Goal: Navigation & Orientation: Understand site structure

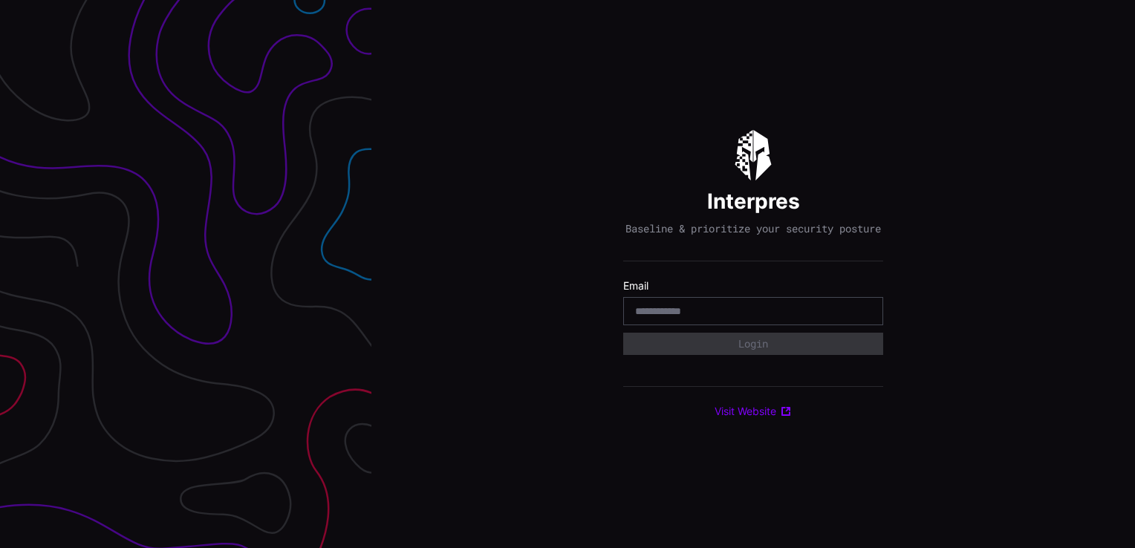
type input "**********"
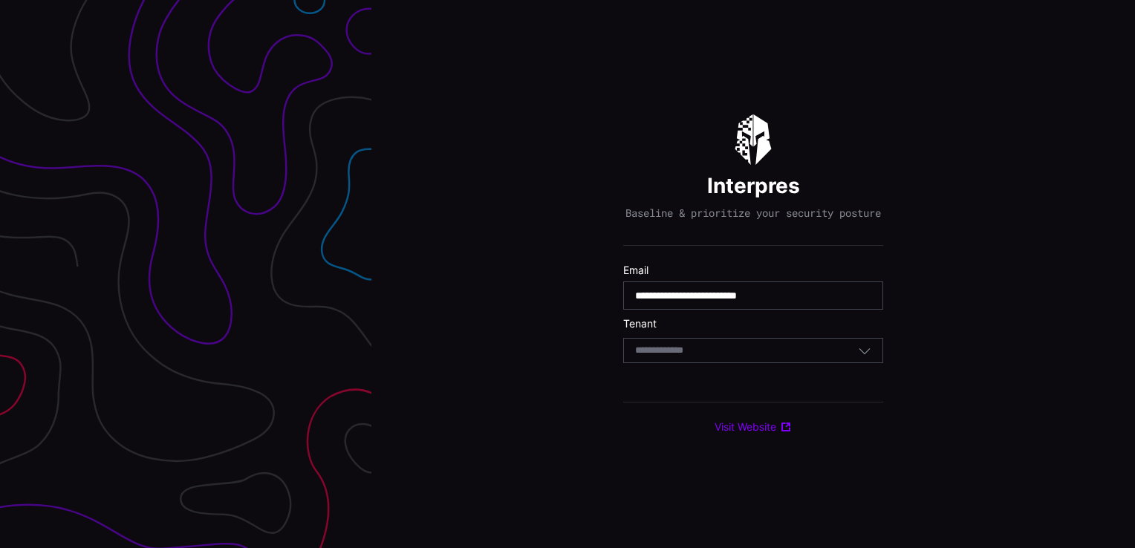
click at [762, 371] on form "**********" at bounding box center [753, 317] width 260 height 107
click at [722, 363] on div "Select Tenant" at bounding box center [753, 350] width 260 height 25
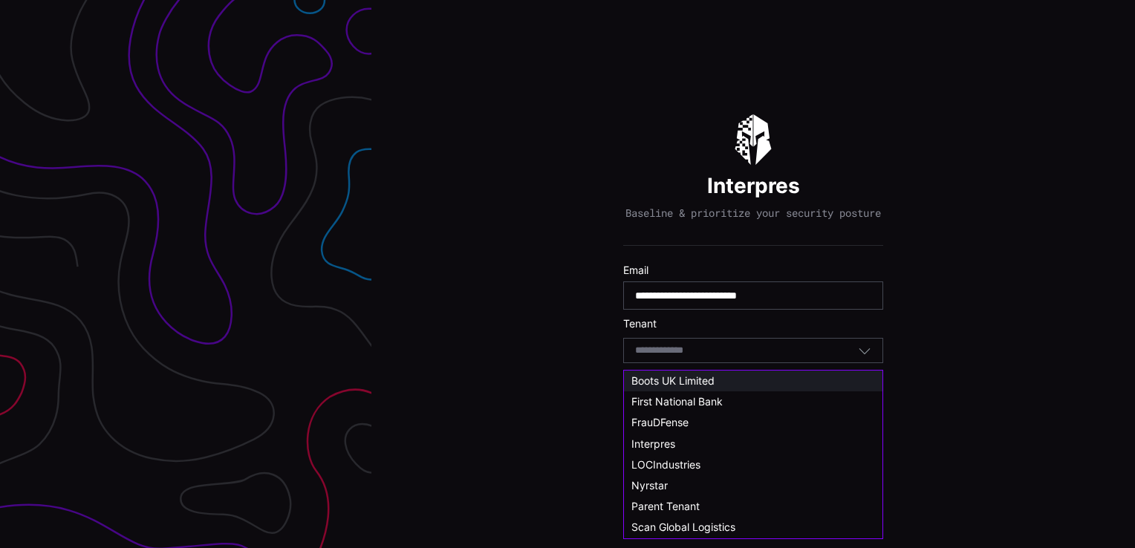
click at [707, 381] on span "Boots UK Limited" at bounding box center [673, 380] width 83 height 13
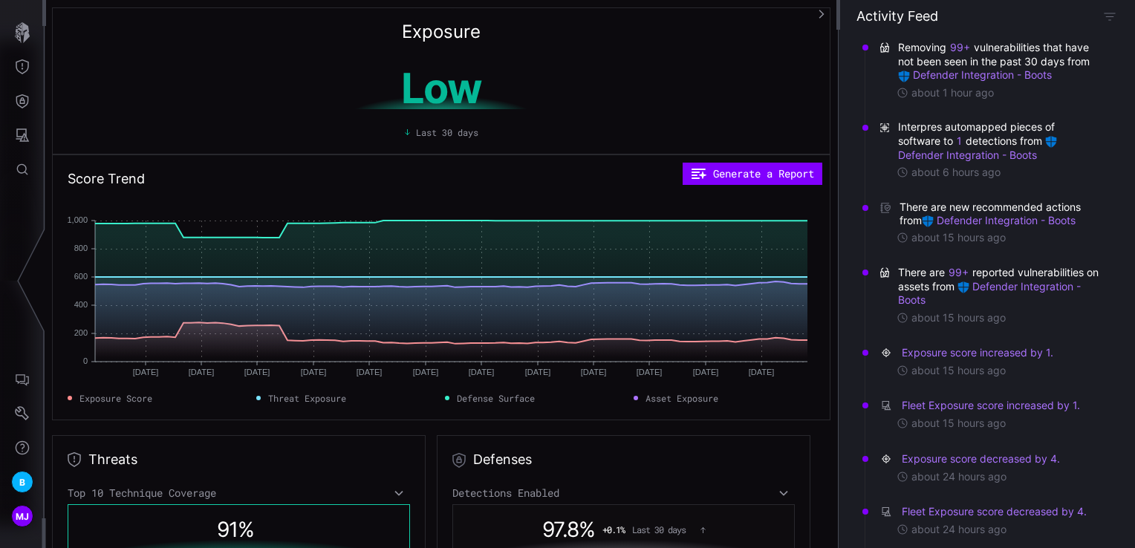
click at [589, 22] on div "Exposure Low Last 30 days" at bounding box center [441, 80] width 779 height 147
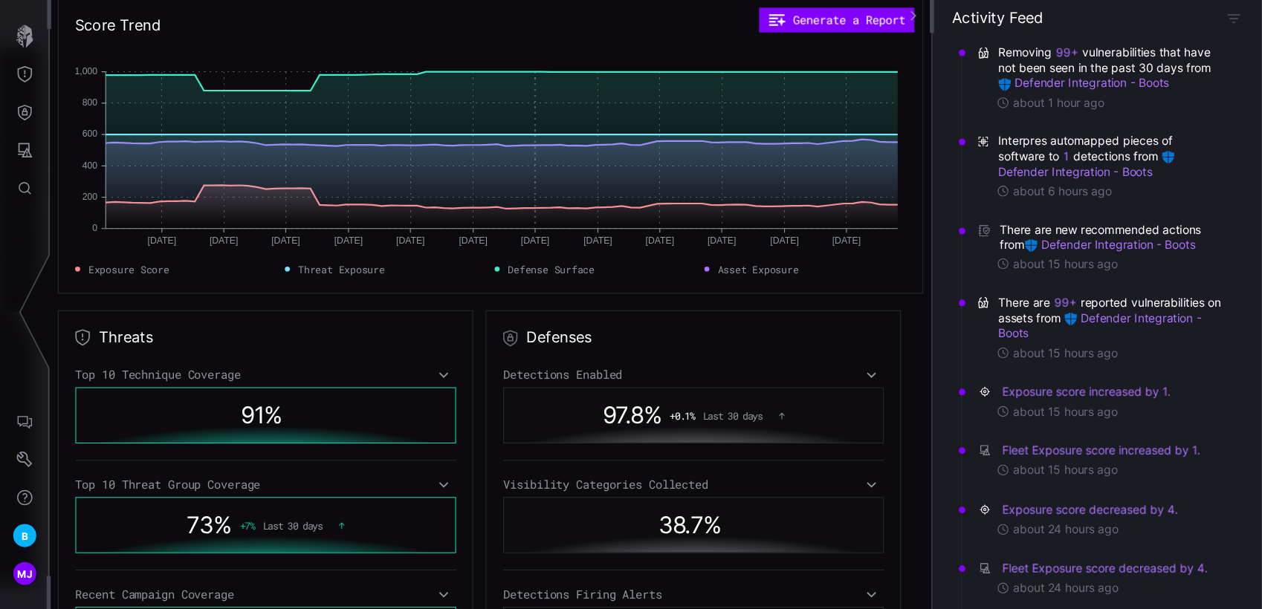
scroll to position [155, 0]
drag, startPoint x: 662, startPoint y: 279, endPoint x: 645, endPoint y: 308, distance: 33.0
click at [645, 308] on div "Defenses Detections Enabled 97.8 % + 0.1 % Last 30 days Visibility Categories C…" at bounding box center [624, 447] width 374 height 333
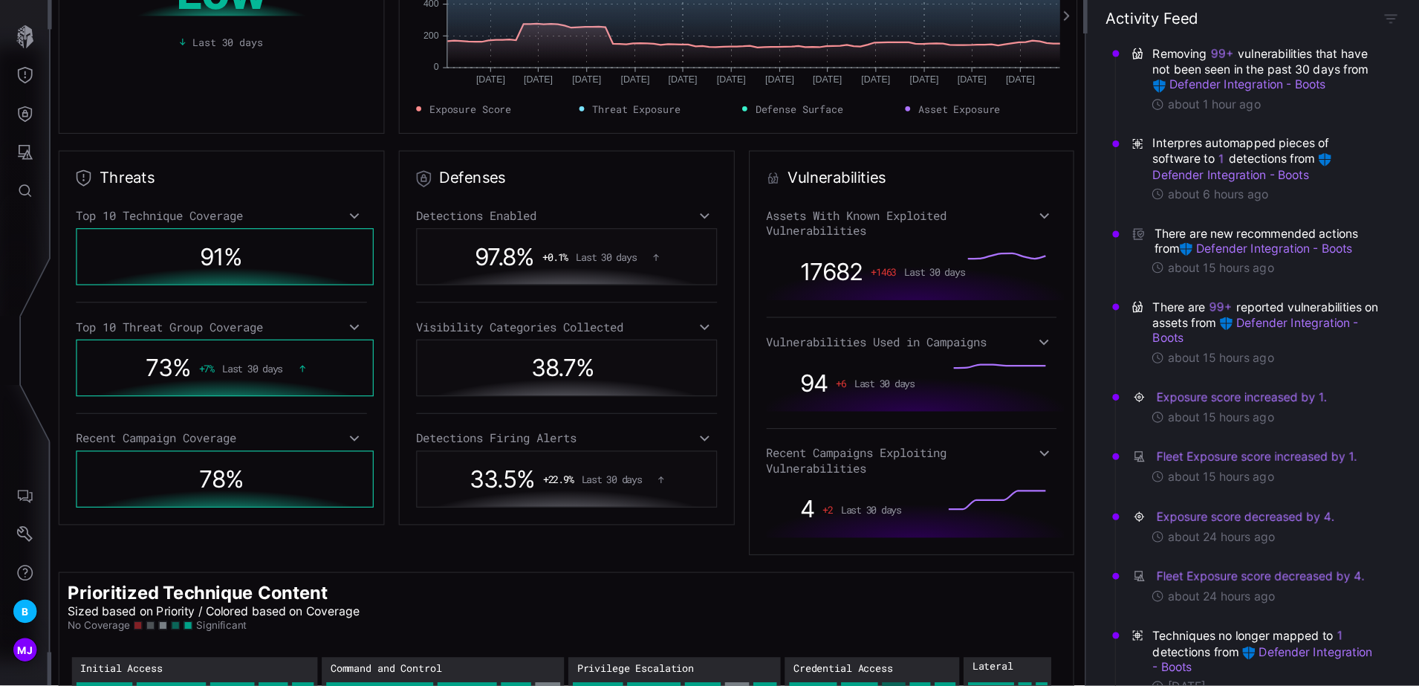
scroll to position [155, 0]
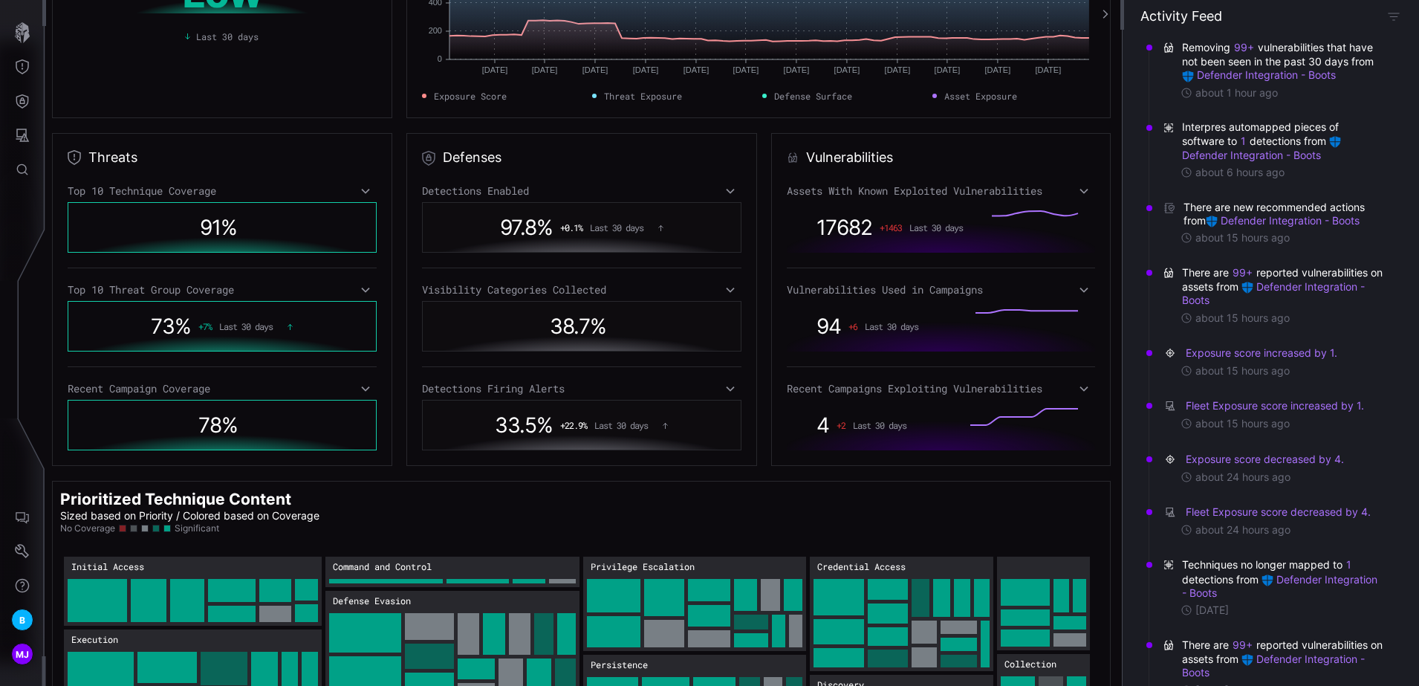
drag, startPoint x: 914, startPoint y: 1, endPoint x: 333, endPoint y: 71, distance: 585.3
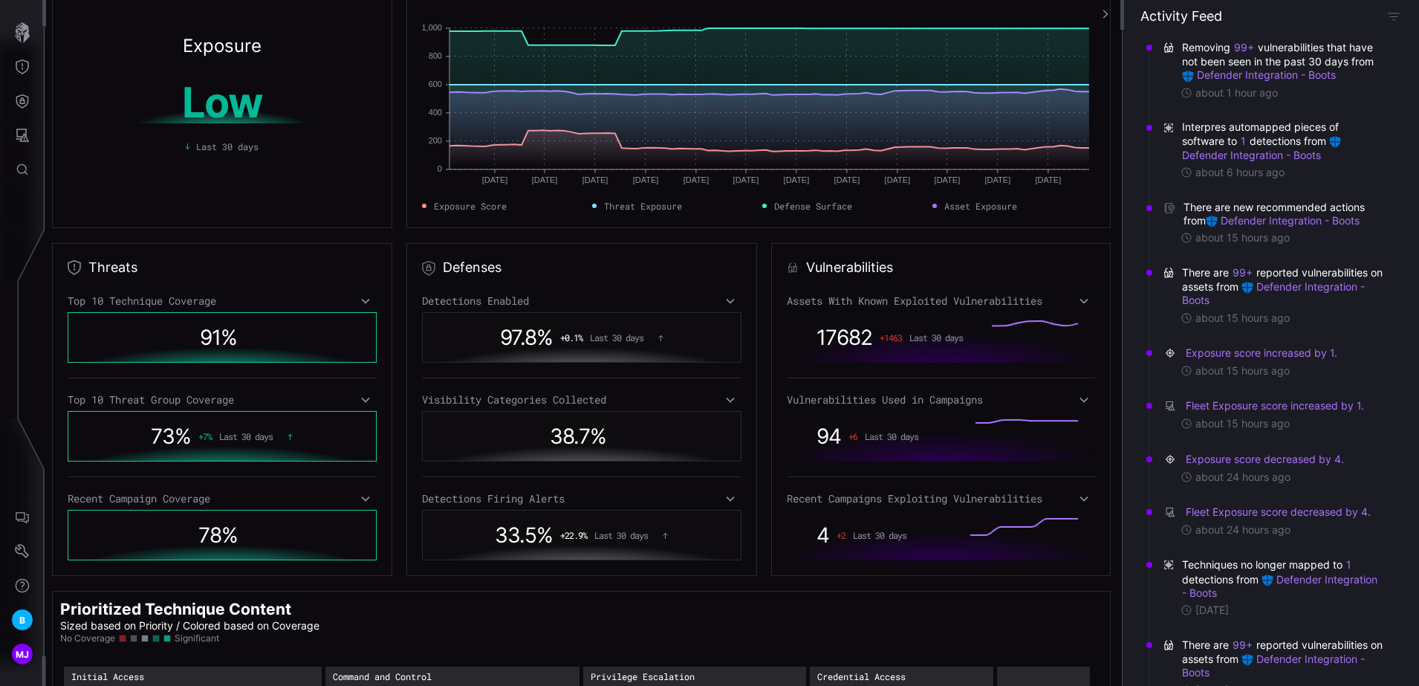
scroll to position [0, 0]
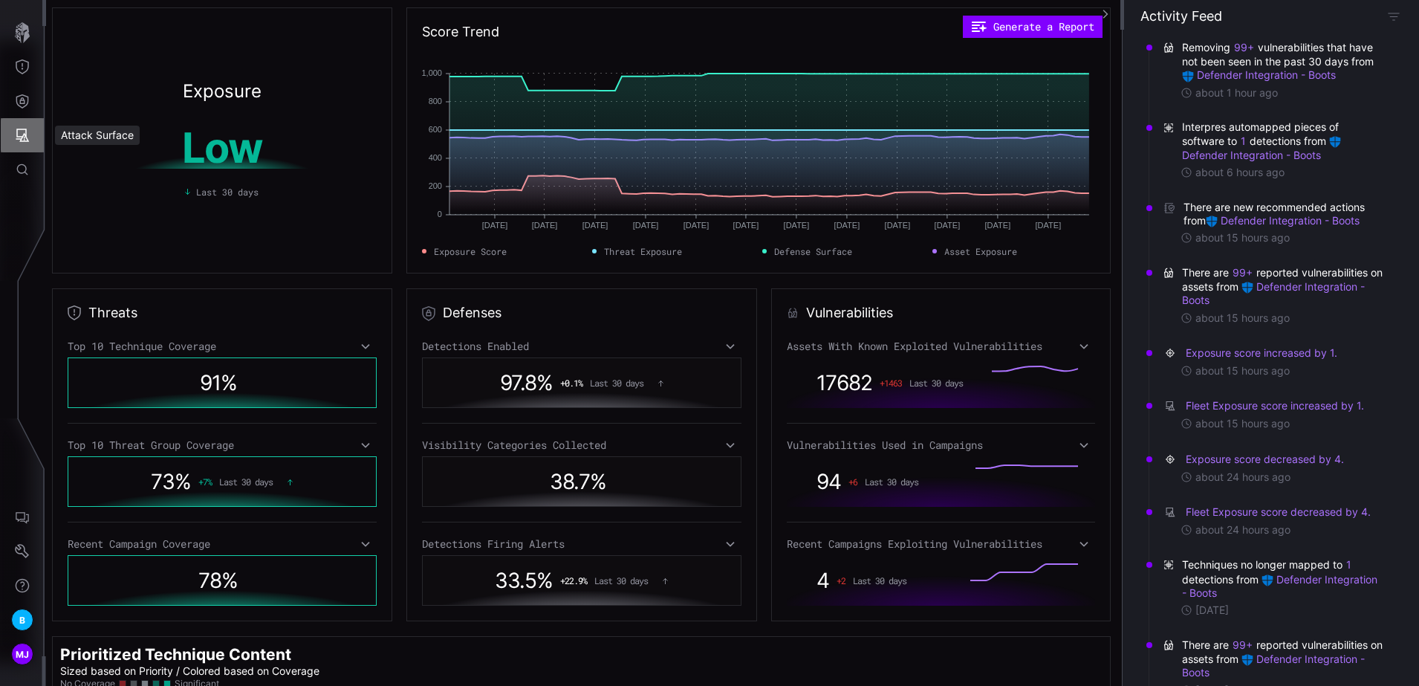
click at [25, 142] on icon "Attack Surface" at bounding box center [22, 135] width 15 height 15
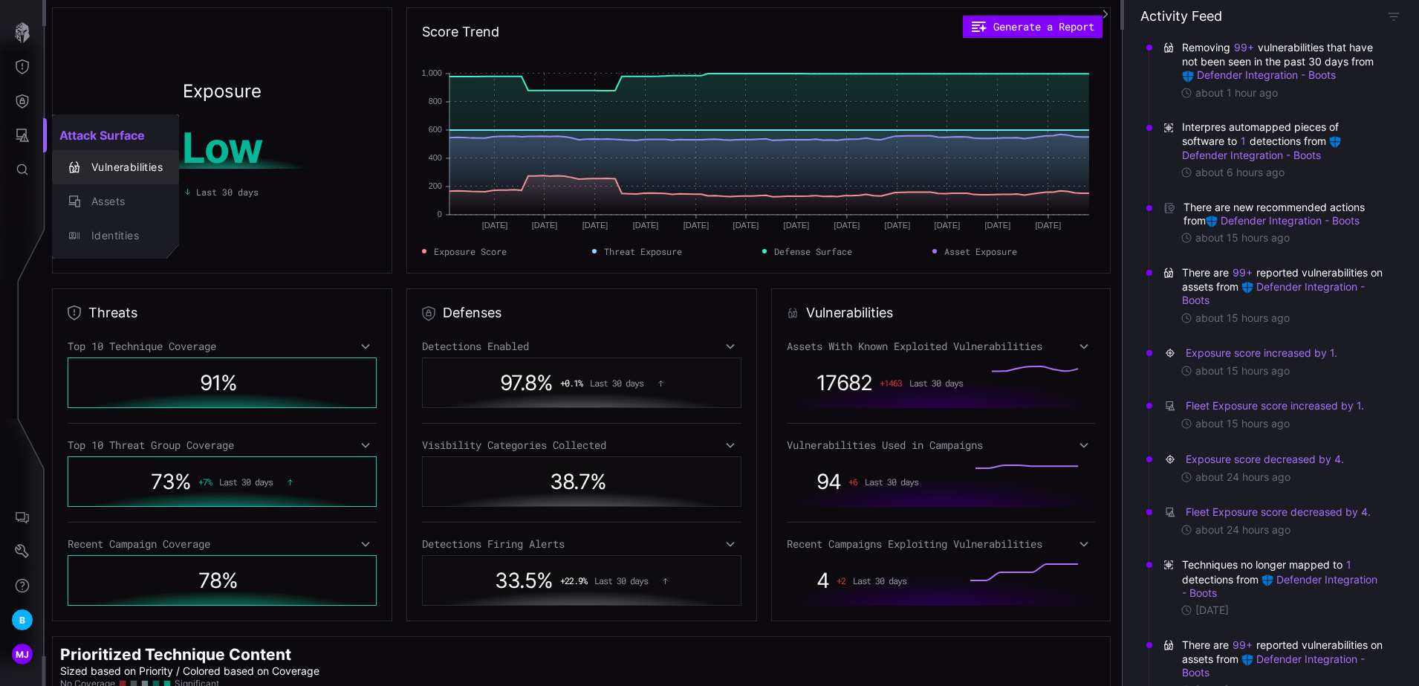
click at [105, 158] on div "Vulnerabilities" at bounding box center [123, 167] width 79 height 19
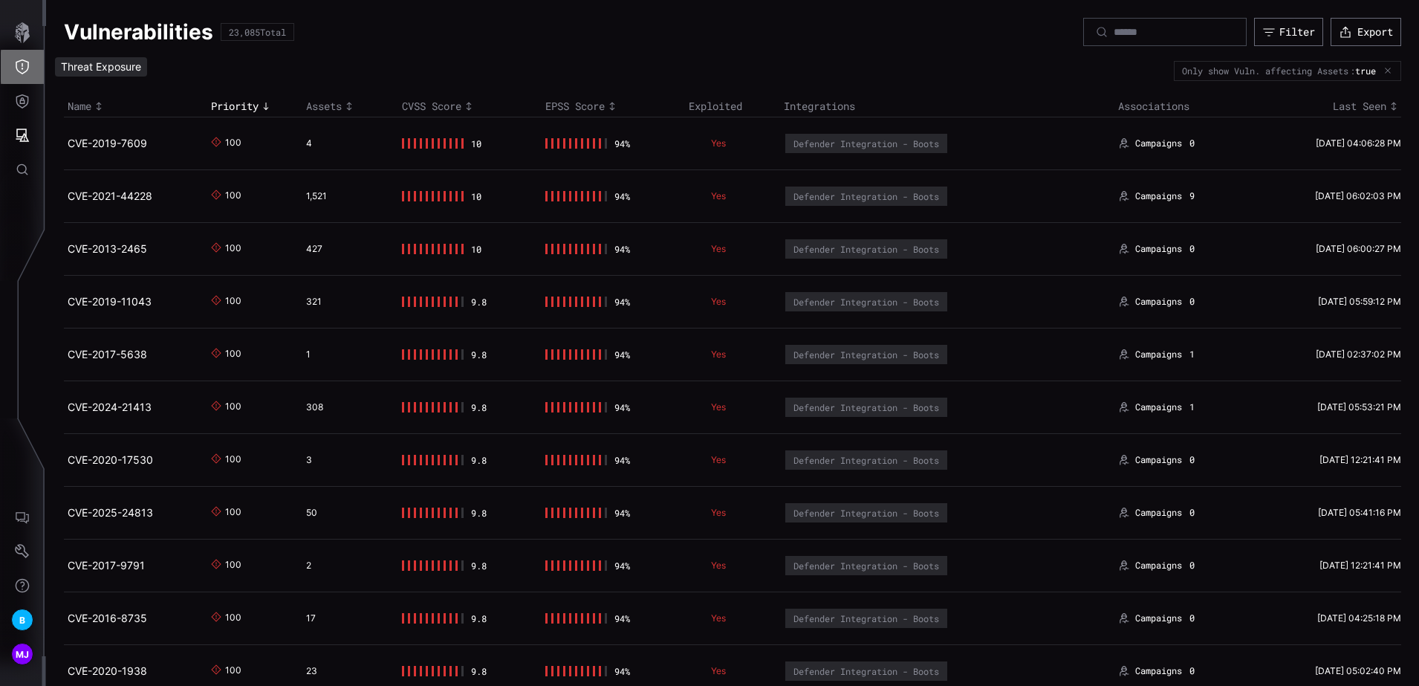
click at [17, 82] on button "Threat Exposure" at bounding box center [22, 67] width 43 height 34
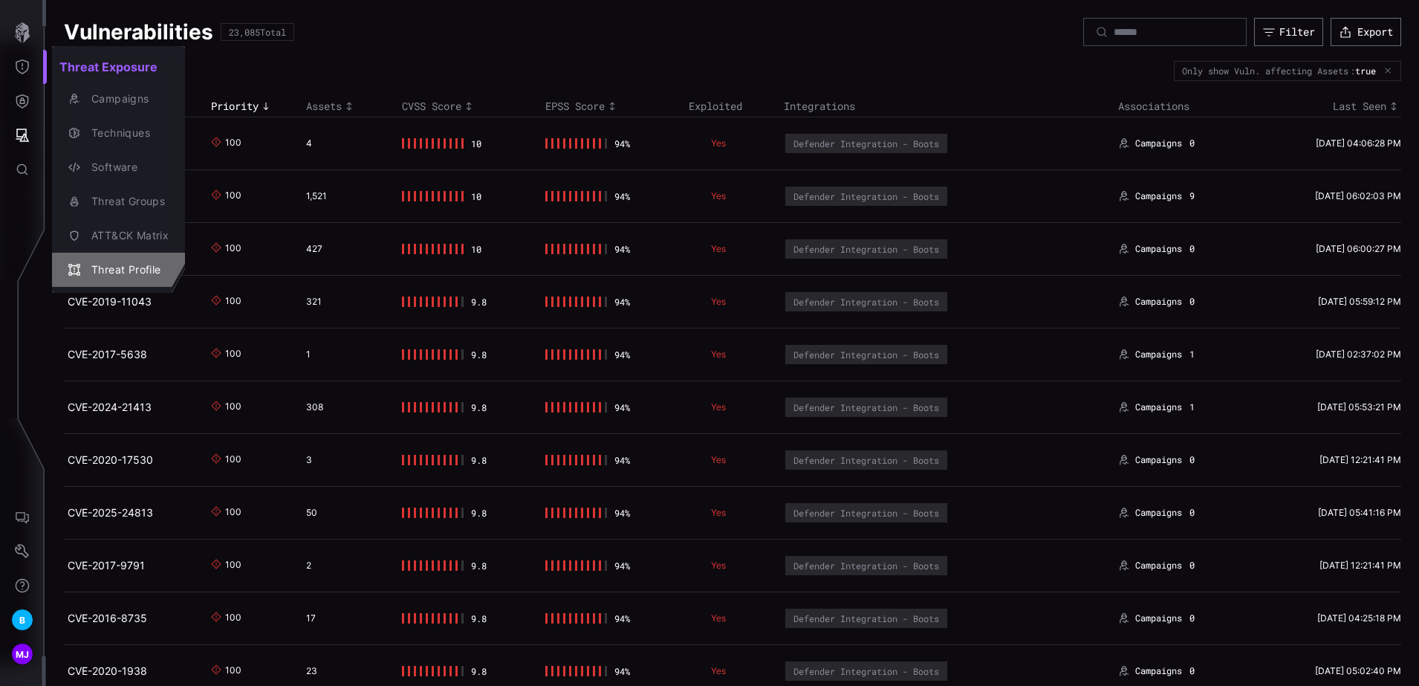
click at [145, 264] on div "Threat Profile" at bounding box center [126, 270] width 85 height 19
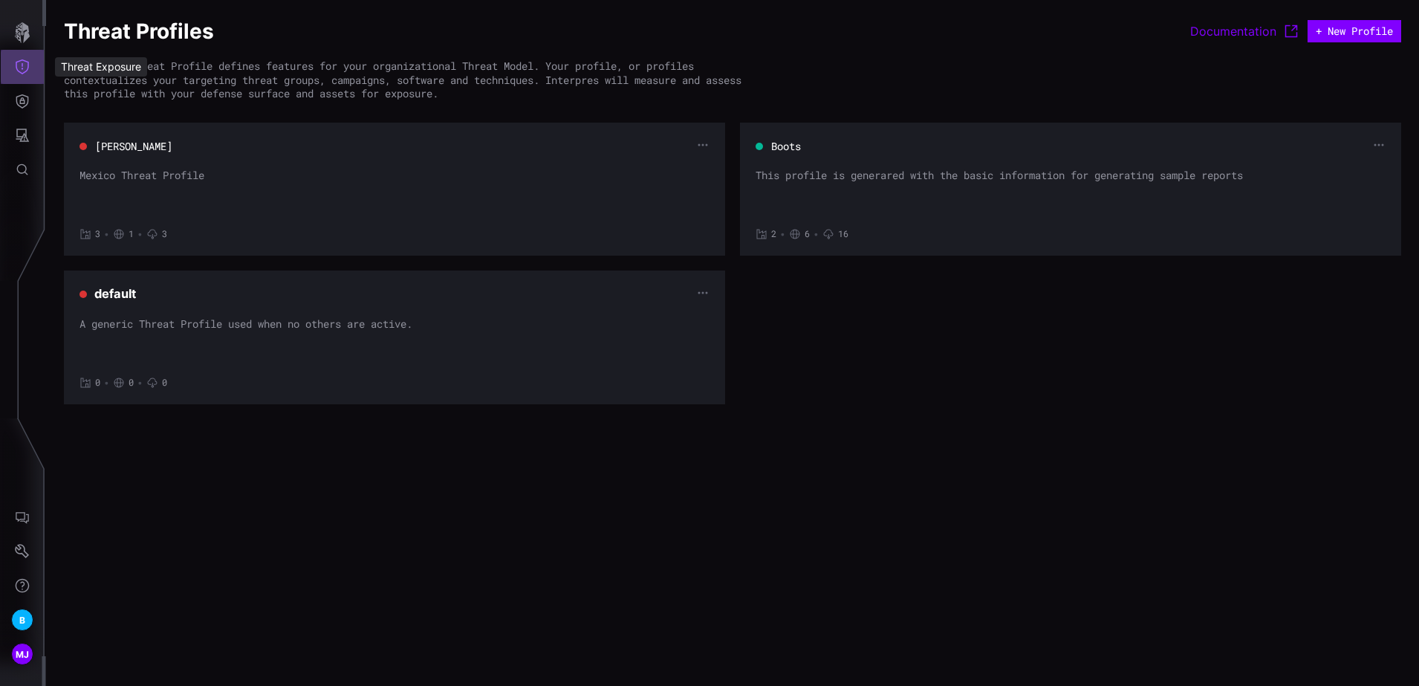
click at [27, 70] on icon "Threat Exposure" at bounding box center [22, 66] width 13 height 15
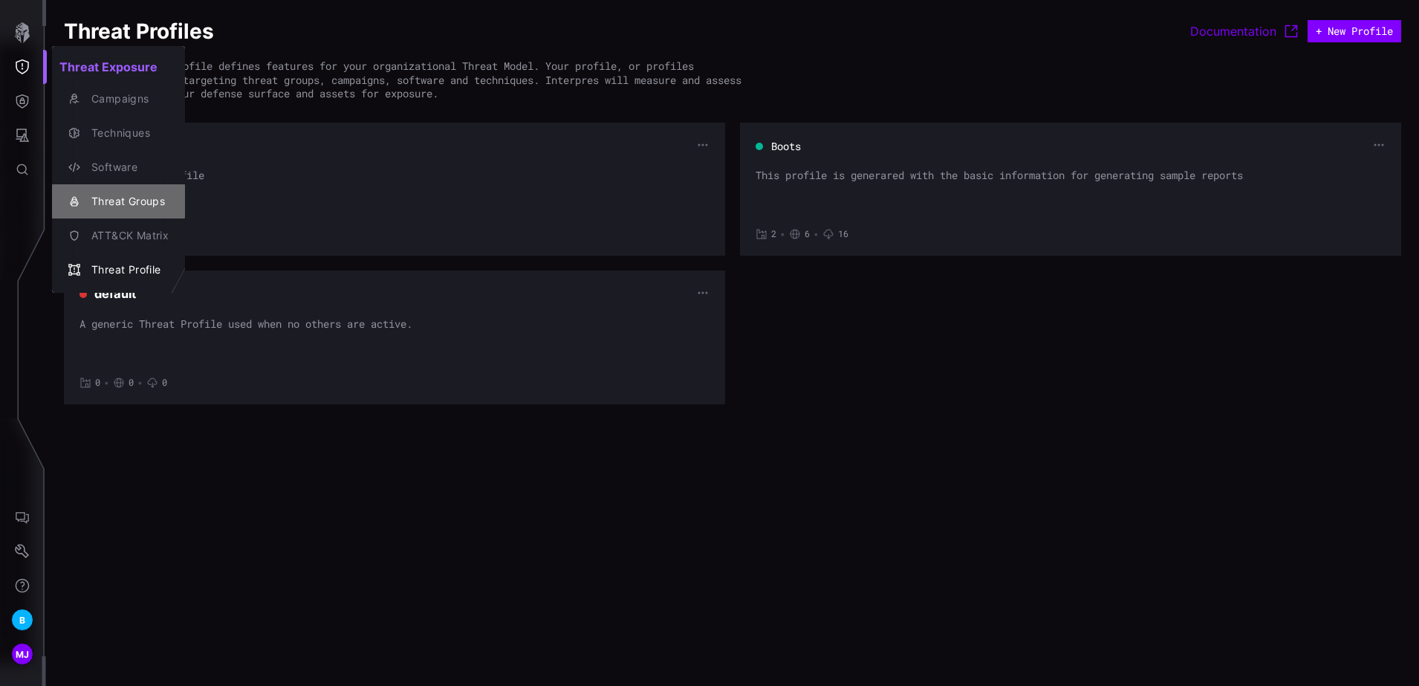
click at [114, 217] on button "Threat Groups" at bounding box center [118, 201] width 133 height 34
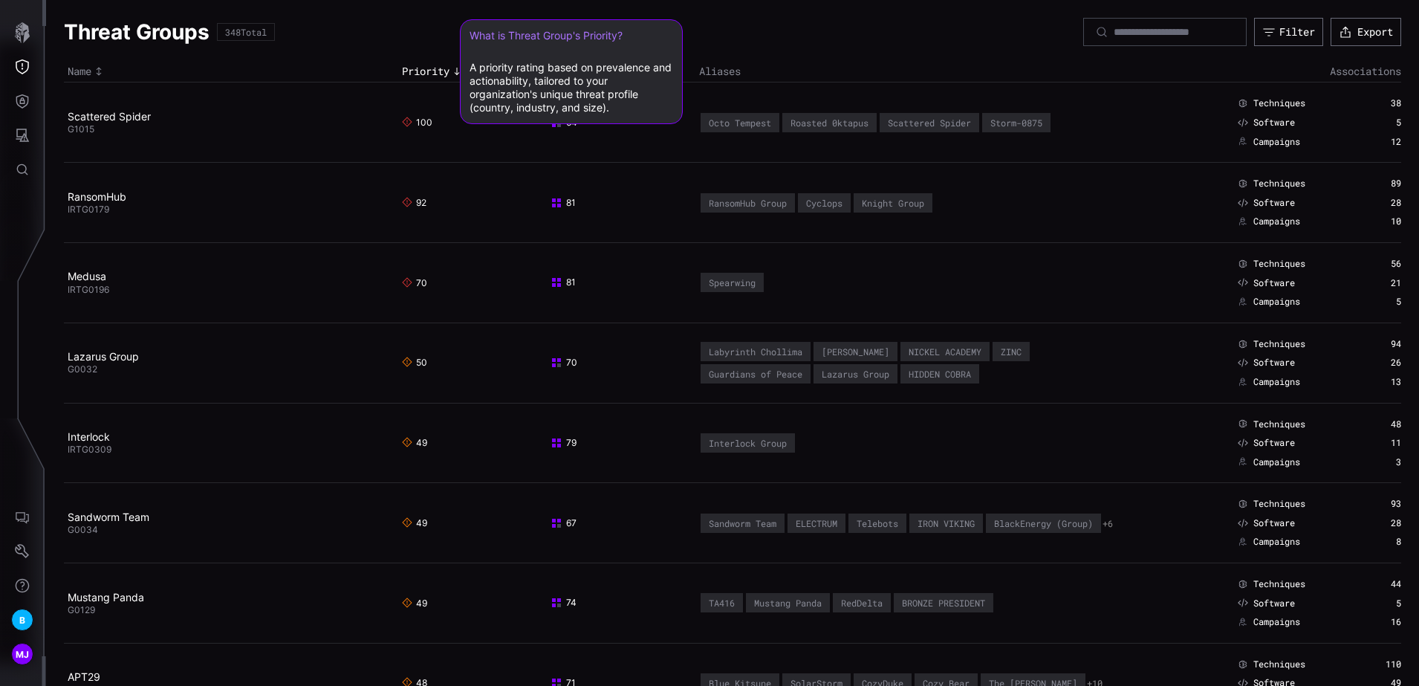
click at [443, 68] on span "Priority" at bounding box center [426, 71] width 48 height 13
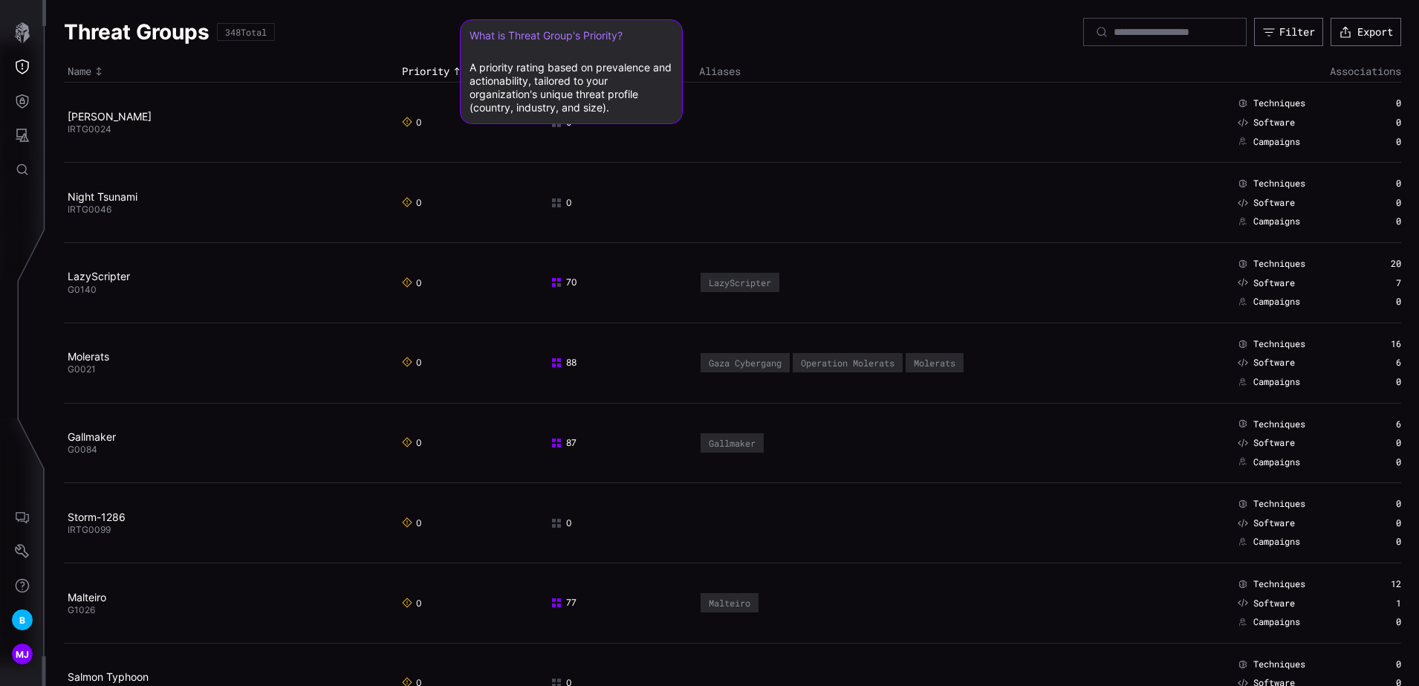
click at [443, 68] on span "Priority" at bounding box center [426, 71] width 48 height 13
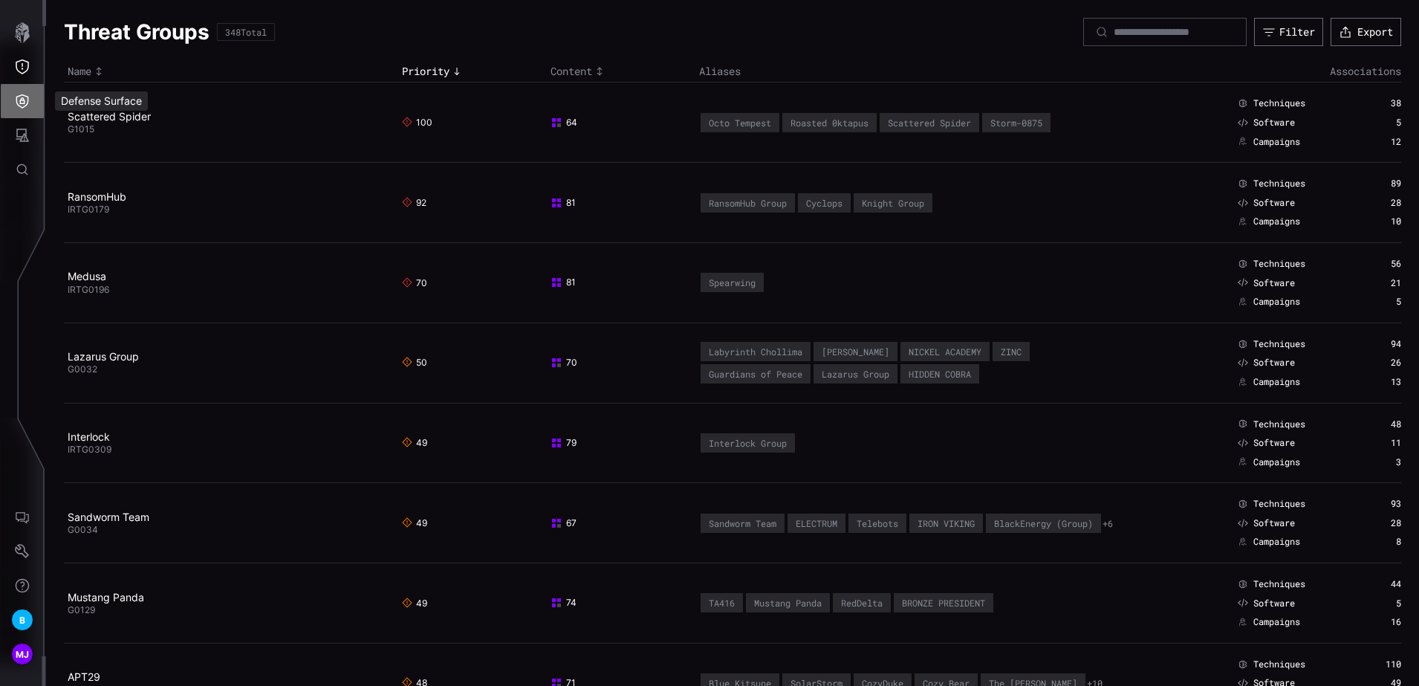
click at [17, 104] on icon "Defense Surface" at bounding box center [22, 101] width 13 height 14
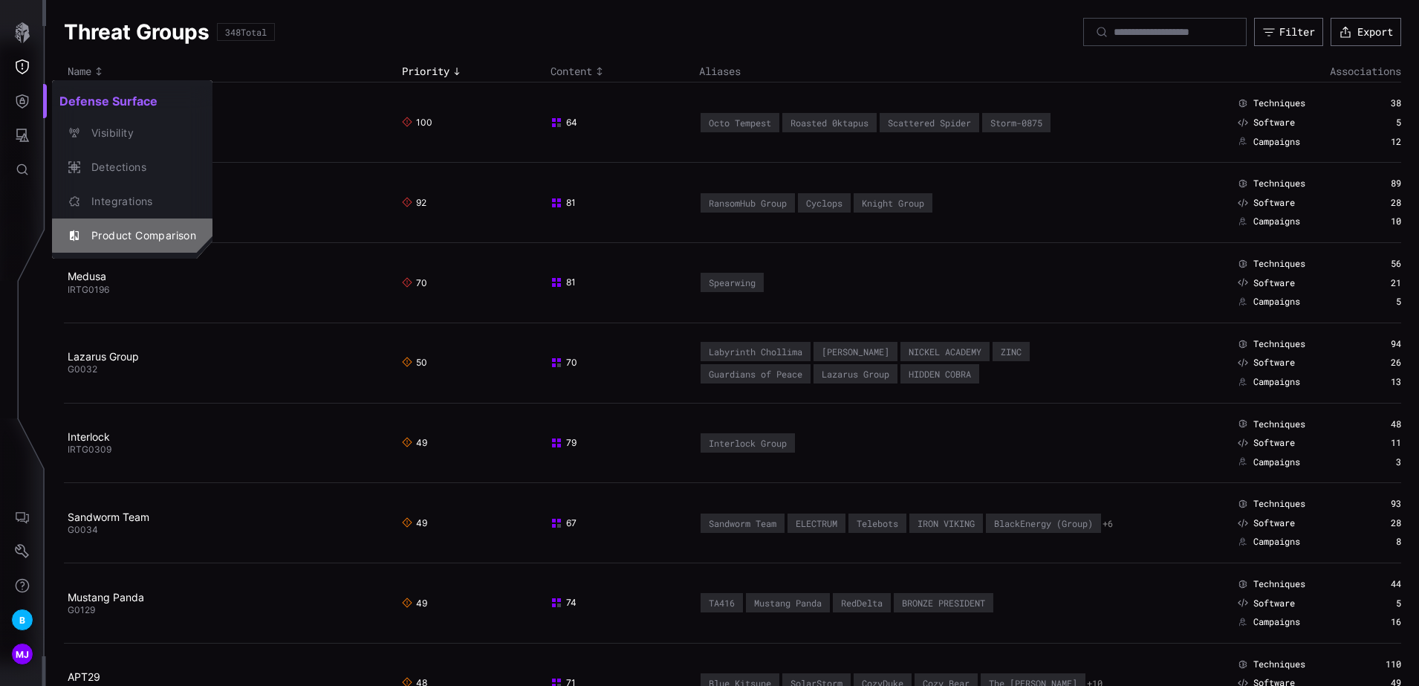
click at [156, 239] on div "Product Comparison" at bounding box center [140, 236] width 112 height 19
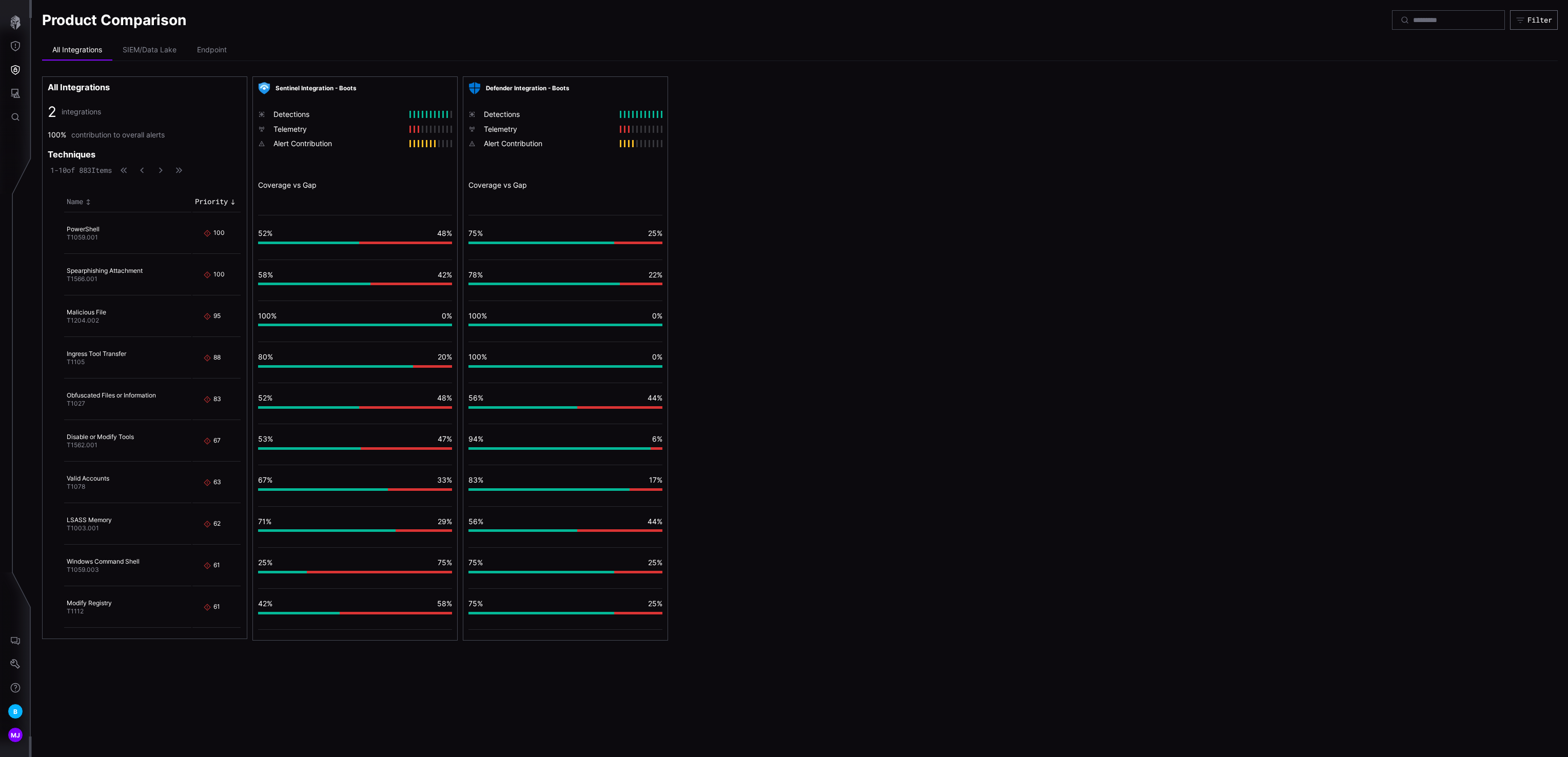
drag, startPoint x: 968, startPoint y: 1, endPoint x: 867, endPoint y: 288, distance: 304.3
click at [784, 288] on div "All Integrations 2 integrations 100% contribution to overall alerts Techniques …" at bounding box center [800, 358] width 1516 height 564
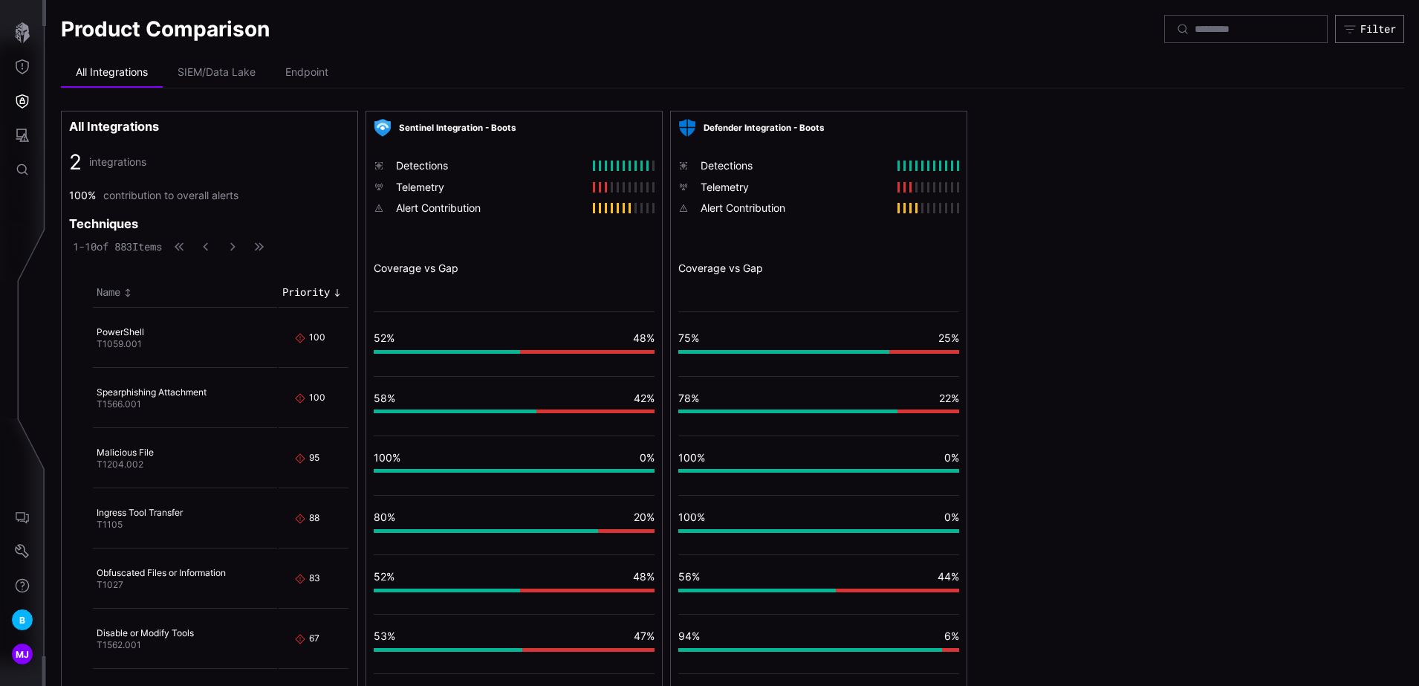
drag, startPoint x: 137, startPoint y: 11, endPoint x: 19, endPoint y: 100, distance: 148.1
click at [19, 100] on icon "Defense Surface" at bounding box center [22, 101] width 15 height 15
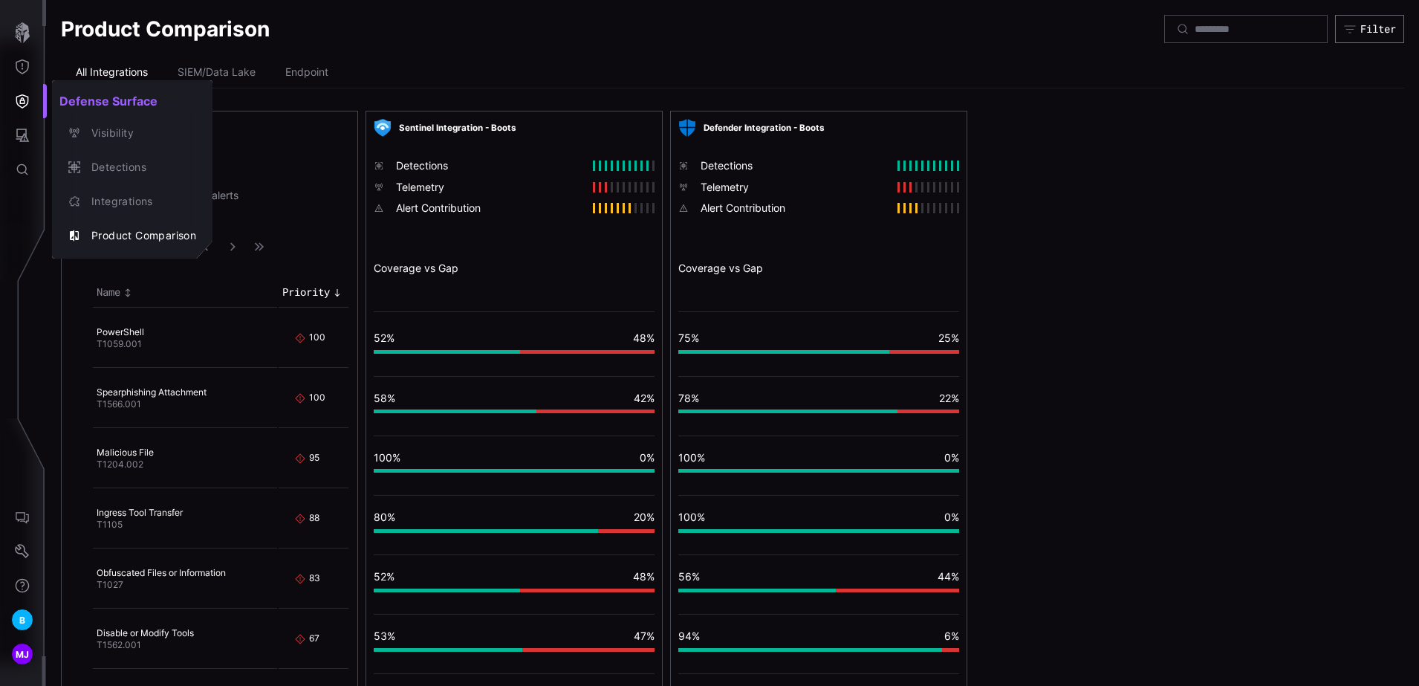
click at [19, 100] on div at bounding box center [709, 343] width 1419 height 686
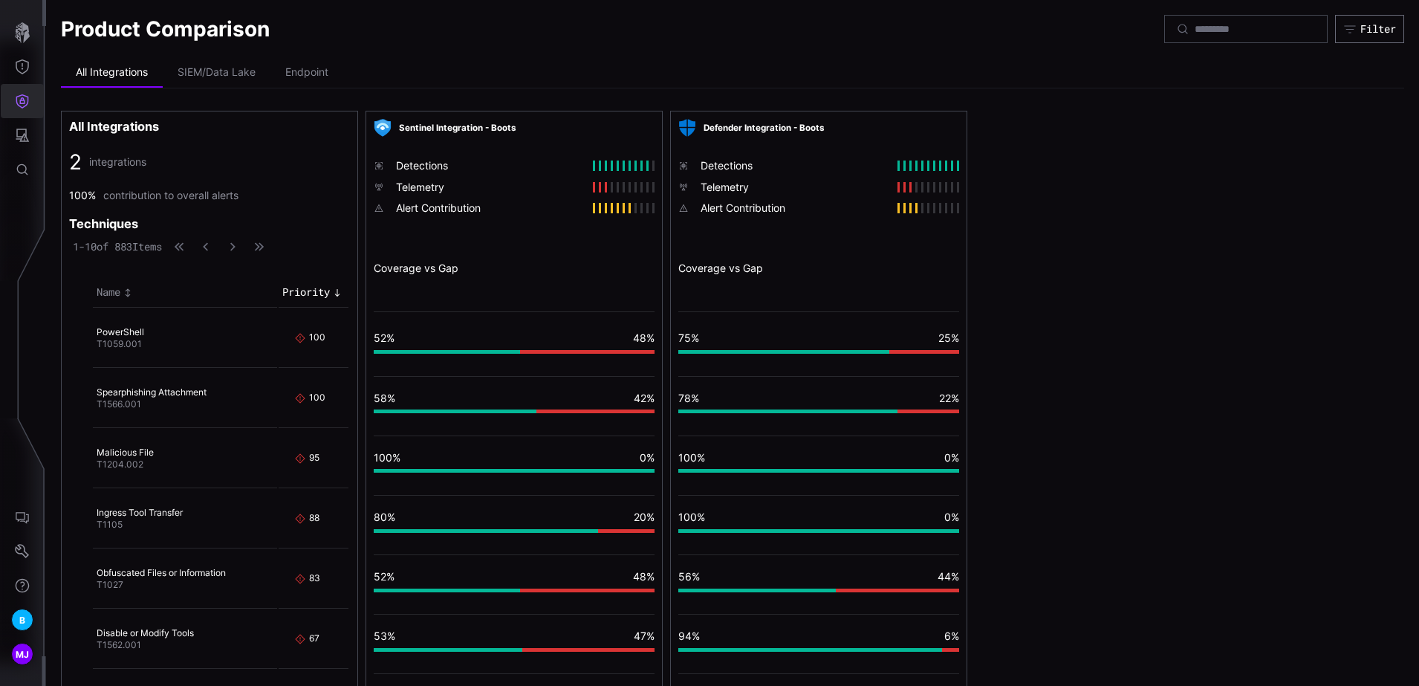
click at [19, 100] on icon "Defense Surface" at bounding box center [22, 101] width 15 height 15
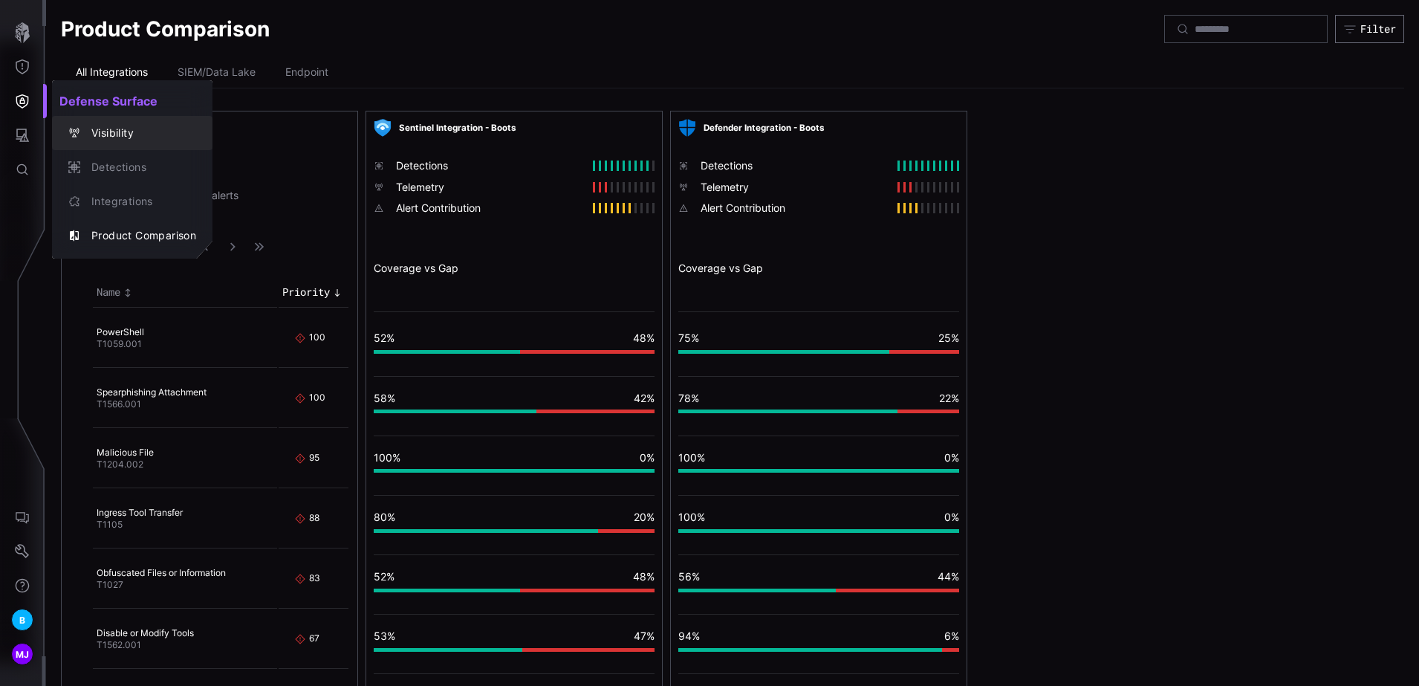
click at [137, 138] on div "Visibility" at bounding box center [140, 133] width 112 height 19
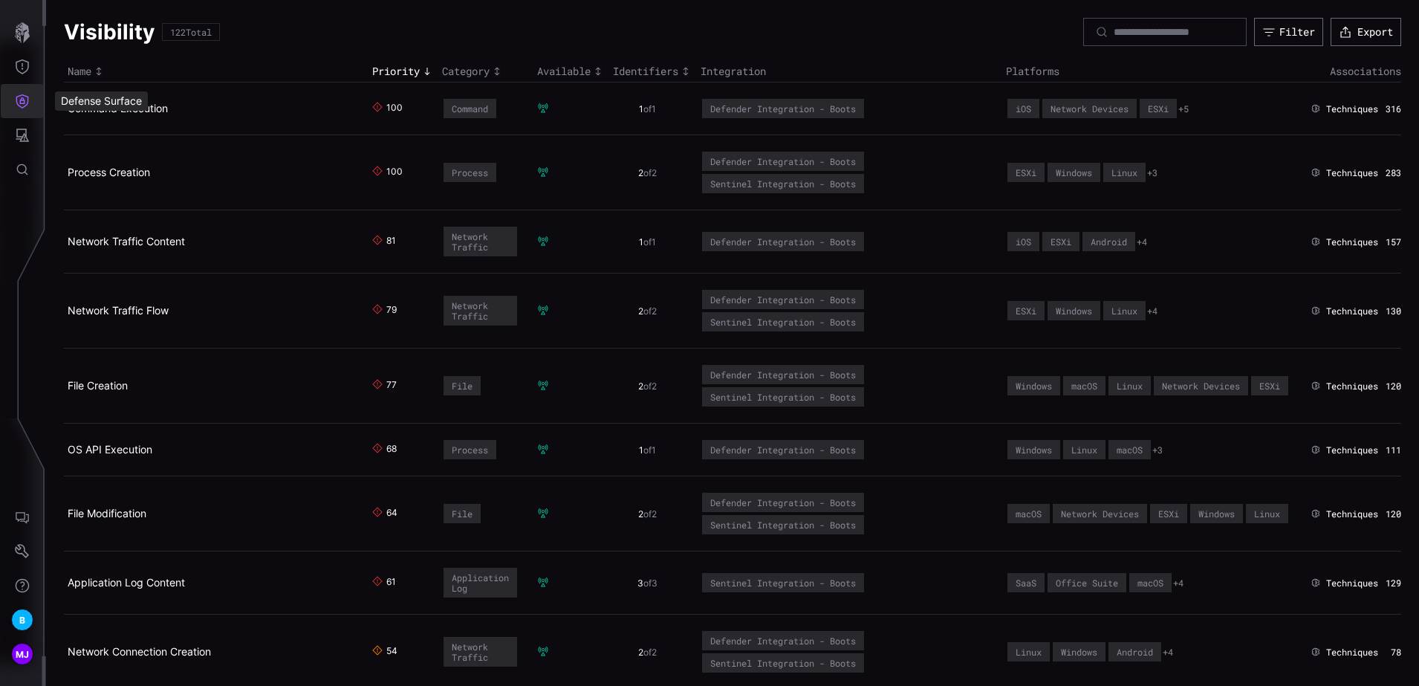
click at [20, 102] on icon "Defense Surface" at bounding box center [22, 101] width 13 height 14
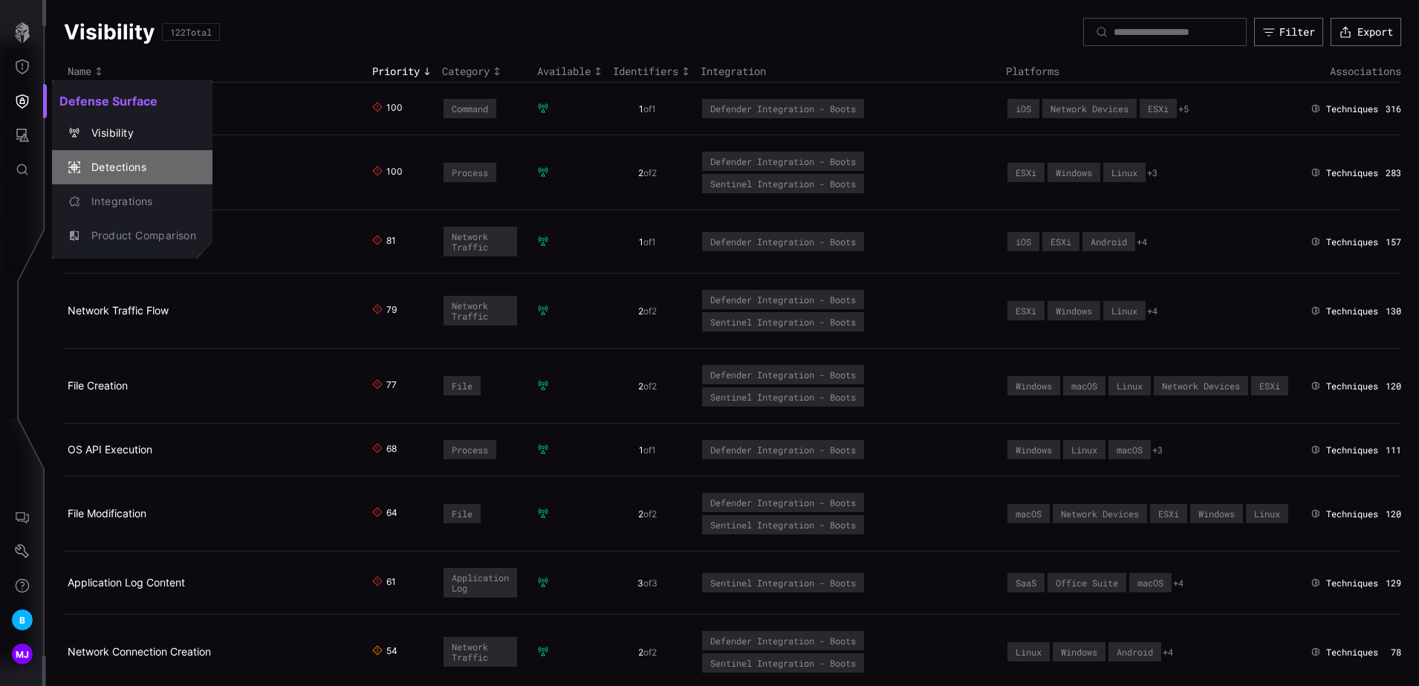
click at [134, 175] on div "Detections" at bounding box center [140, 167] width 112 height 19
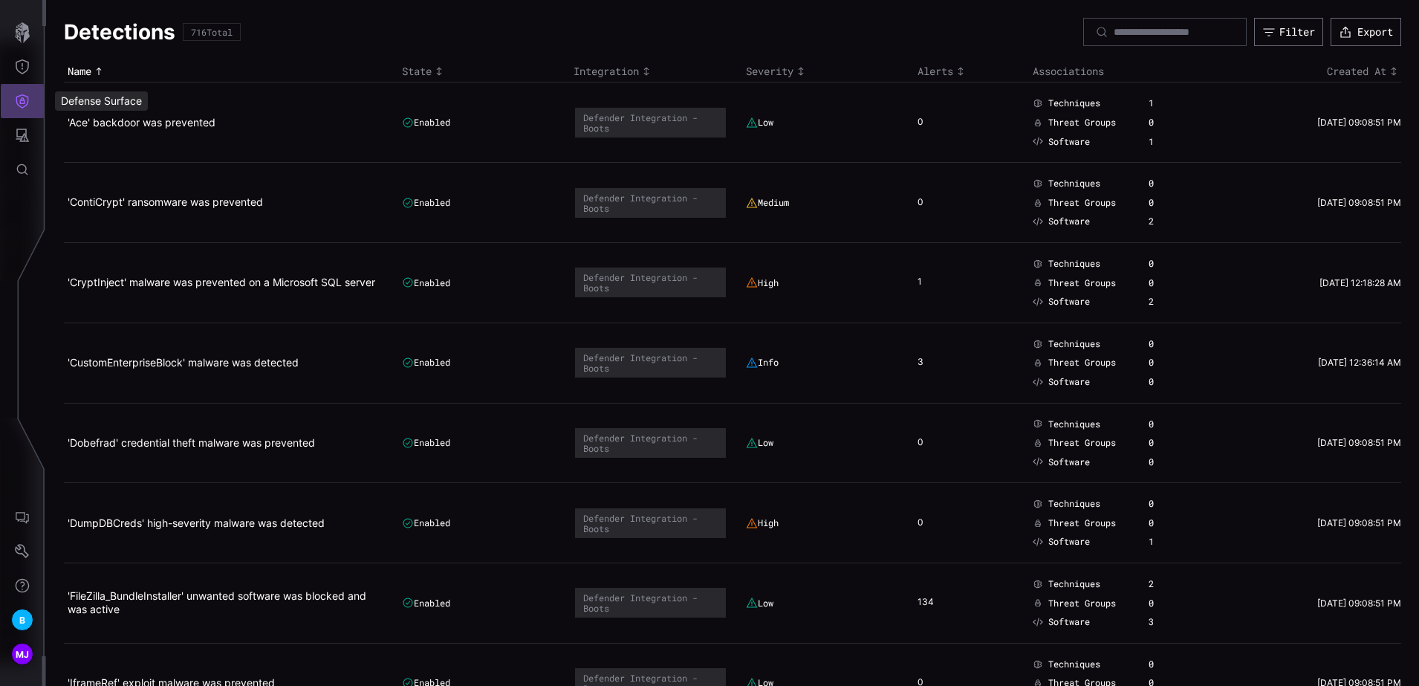
click at [19, 94] on icon "Defense Surface" at bounding box center [22, 101] width 15 height 15
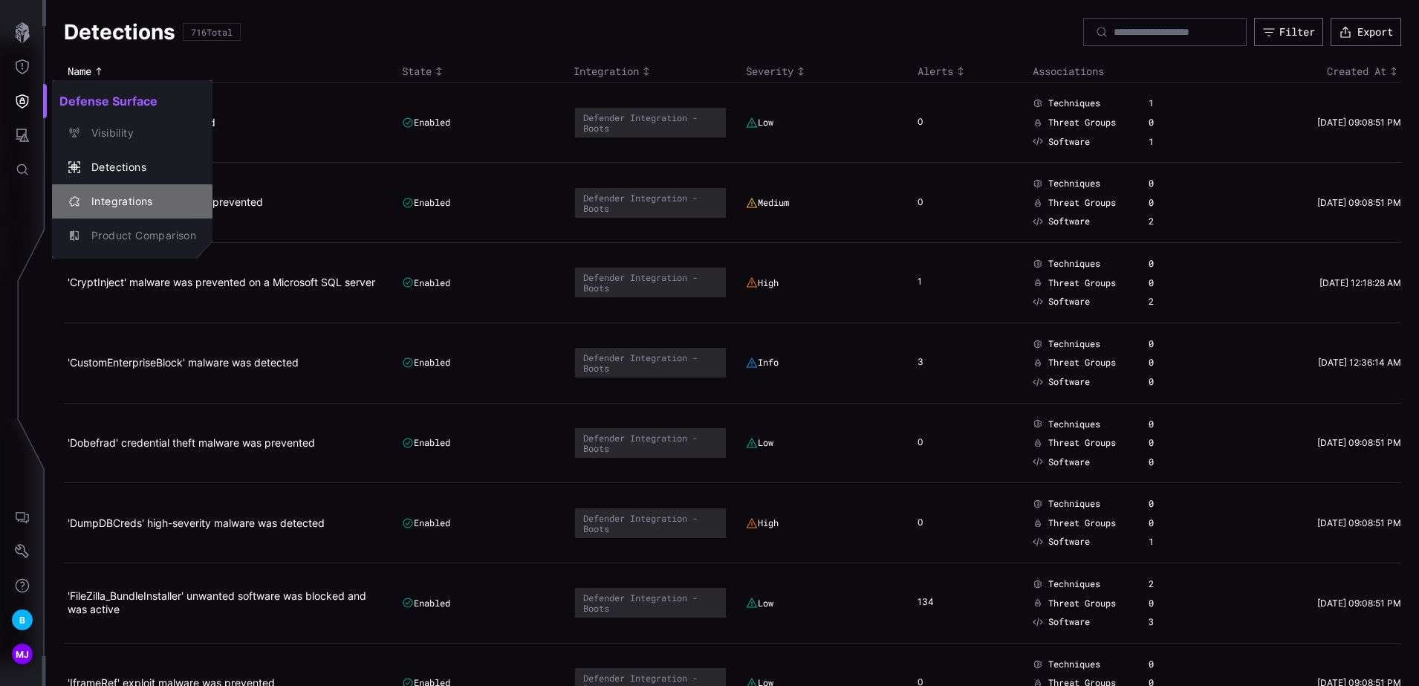
click at [129, 198] on div "Integrations" at bounding box center [140, 201] width 112 height 19
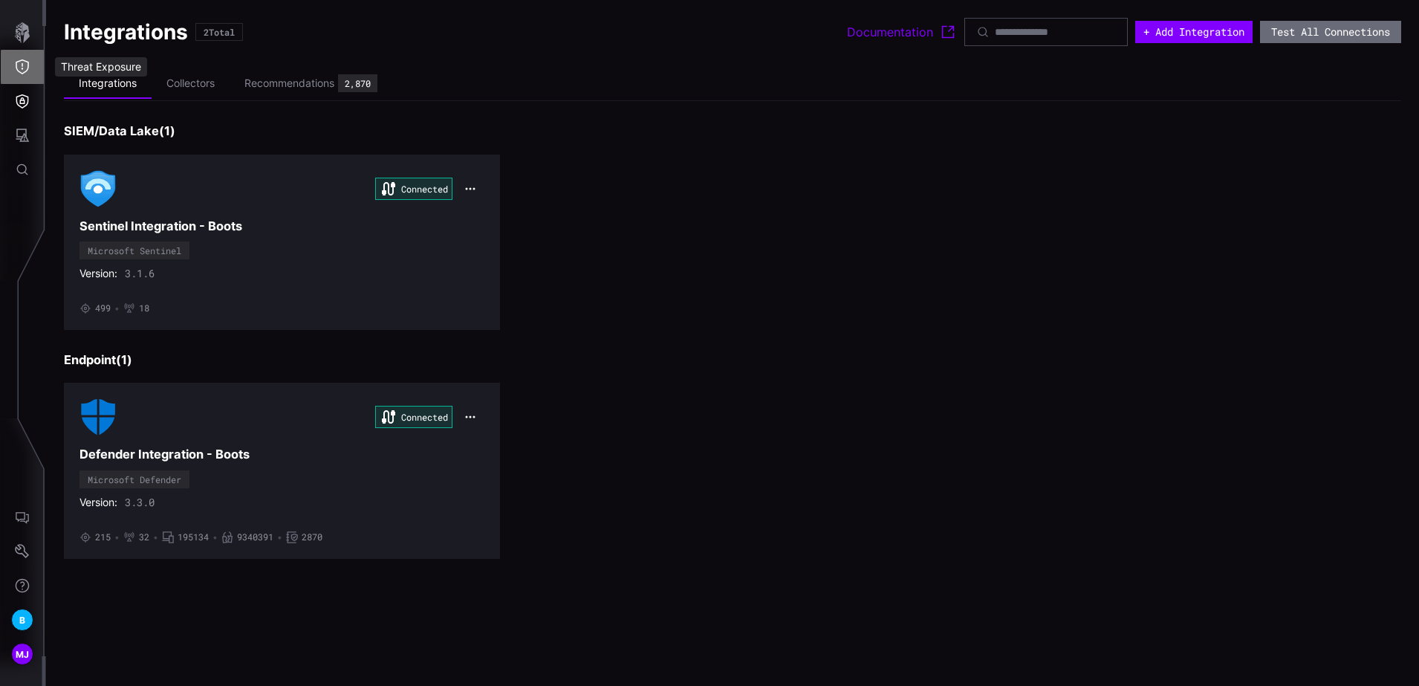
click at [21, 62] on icon "Threat Exposure" at bounding box center [22, 66] width 15 height 15
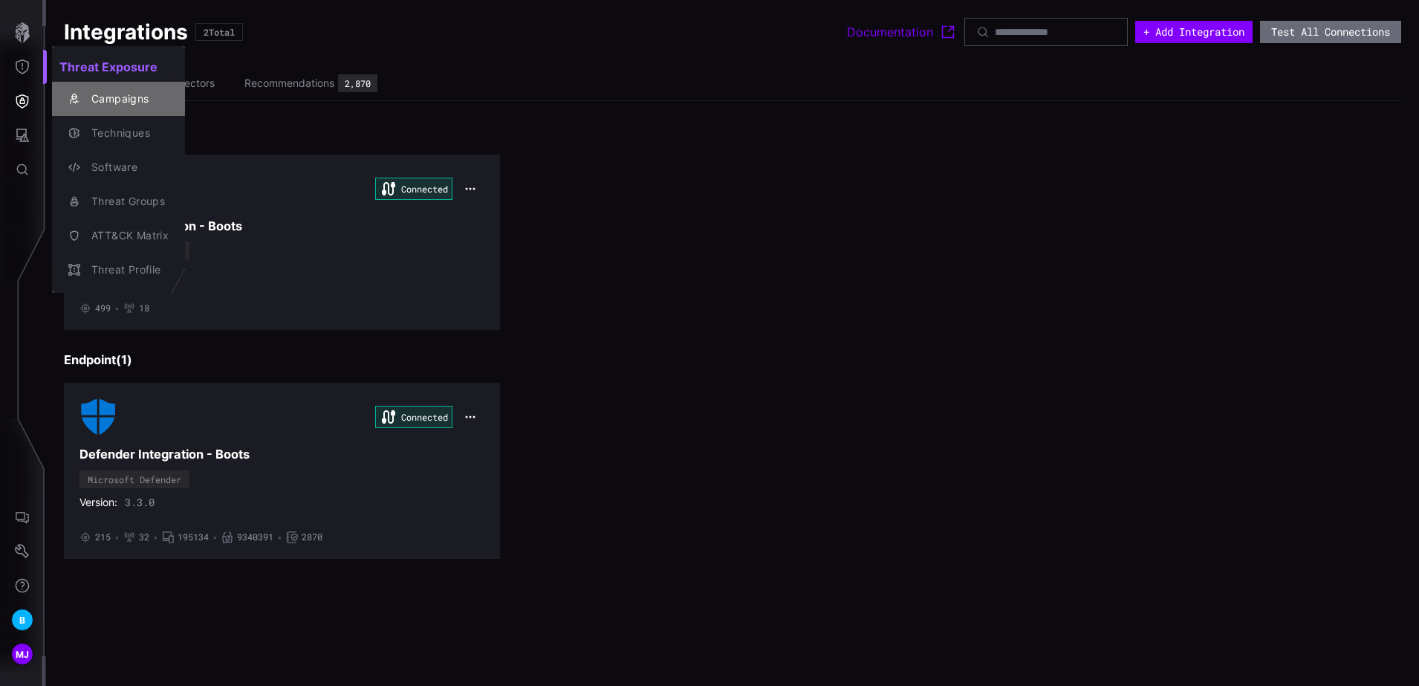
click at [122, 104] on div "Campaigns" at bounding box center [126, 99] width 85 height 19
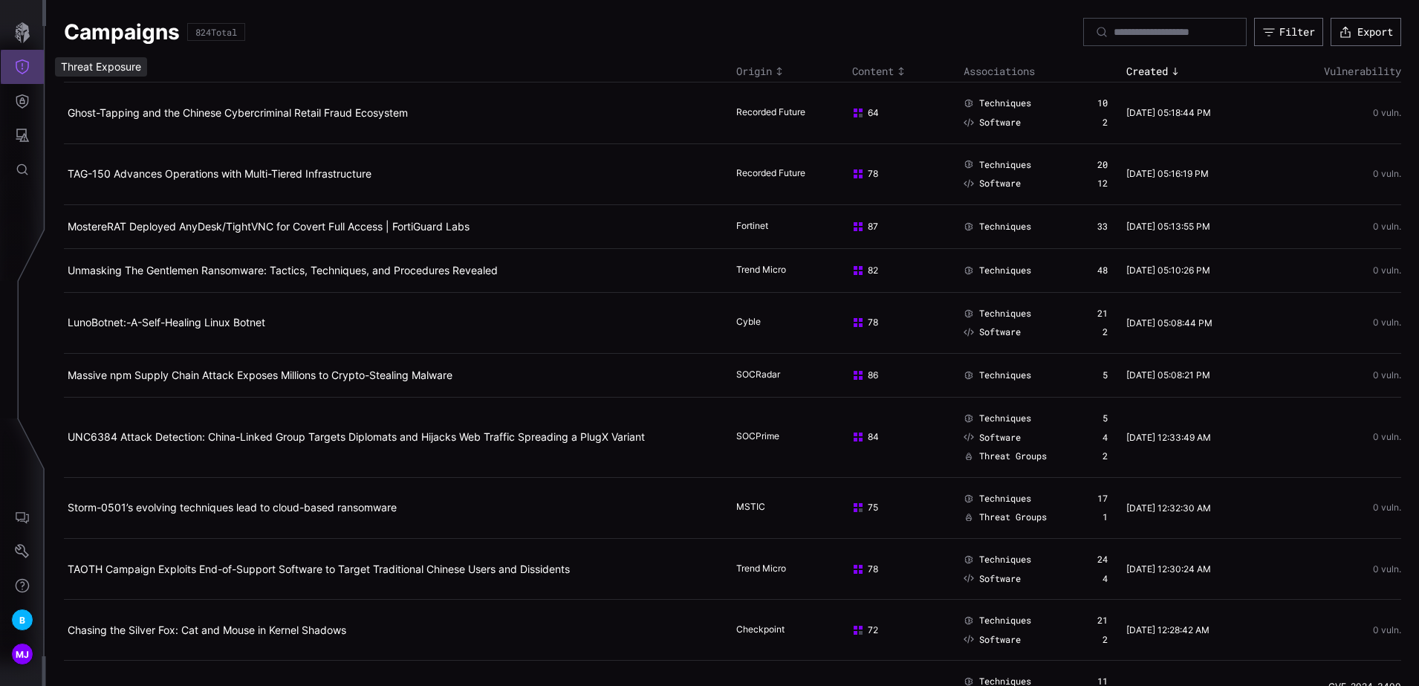
click at [25, 71] on icon "Threat Exposure" at bounding box center [22, 66] width 15 height 15
